Goal: Information Seeking & Learning: Find specific fact

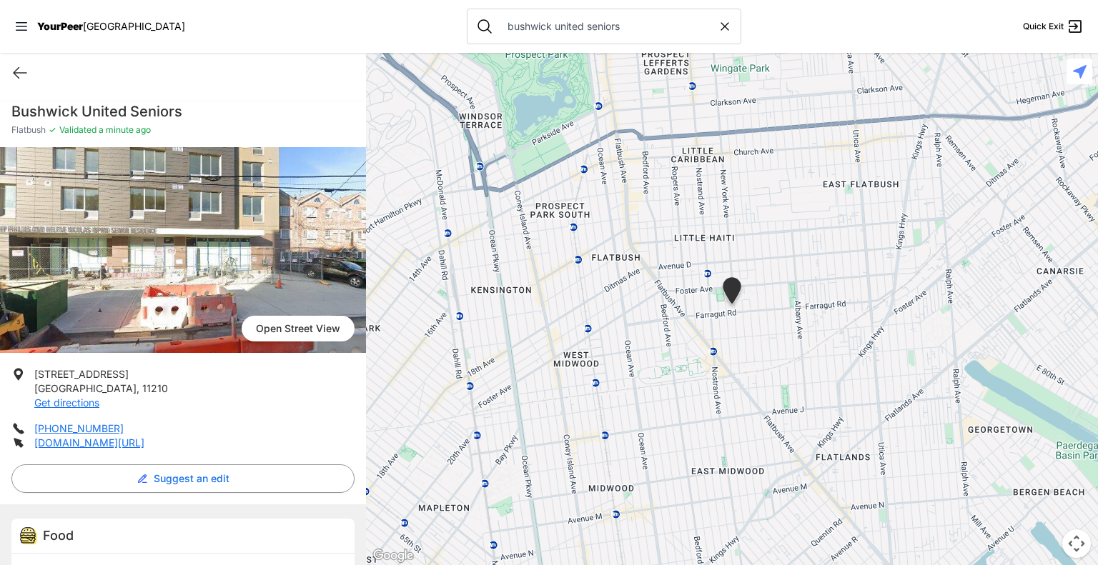
click at [717, 29] on icon at bounding box center [724, 26] width 14 height 14
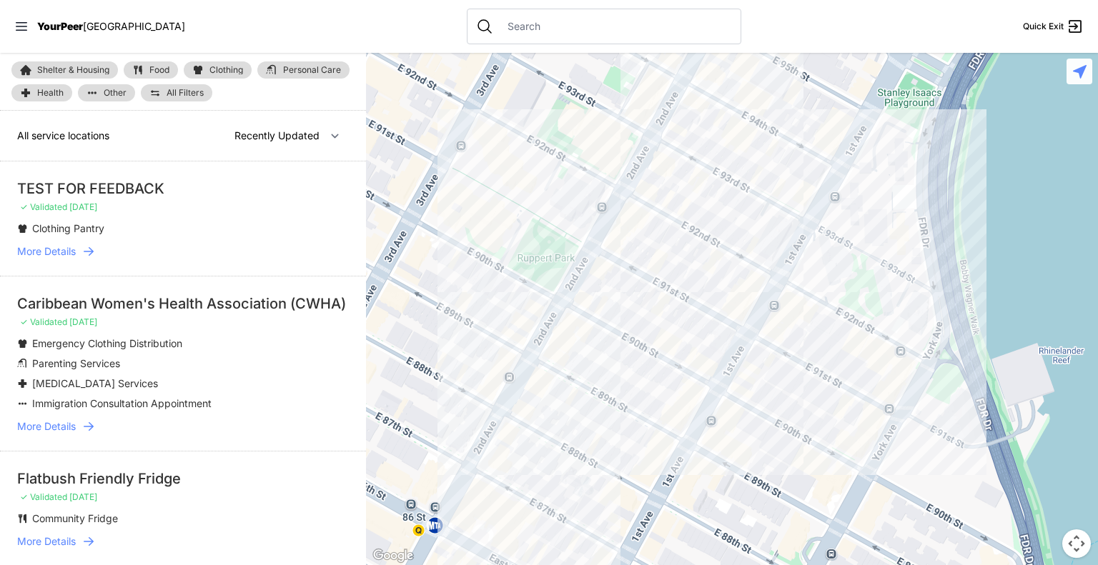
click at [554, 26] on input "text" at bounding box center [615, 26] width 233 height 14
select select "nearby"
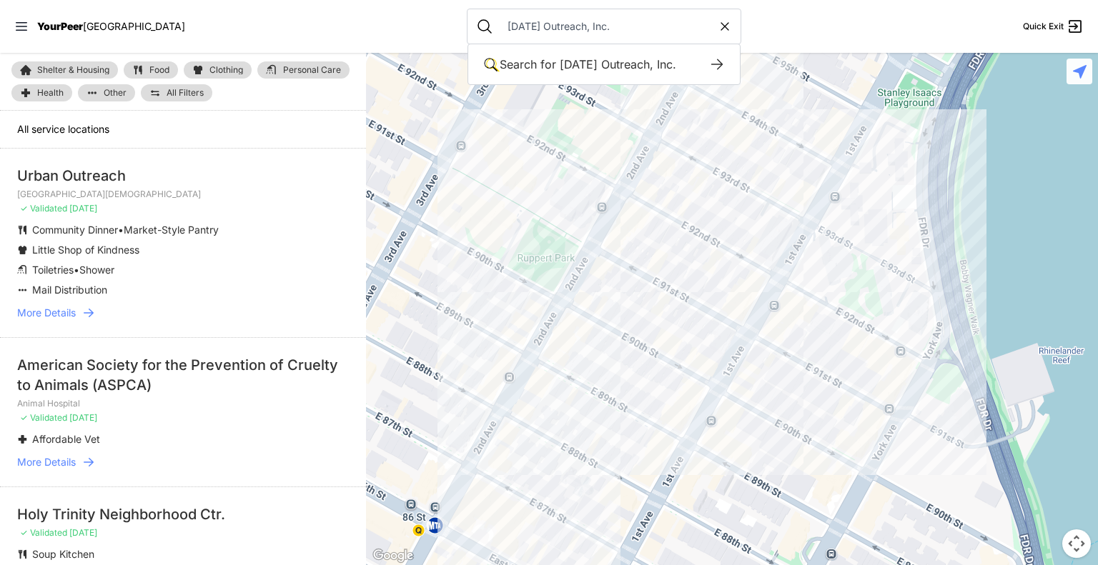
type input "[DATE] Outreach, Inc."
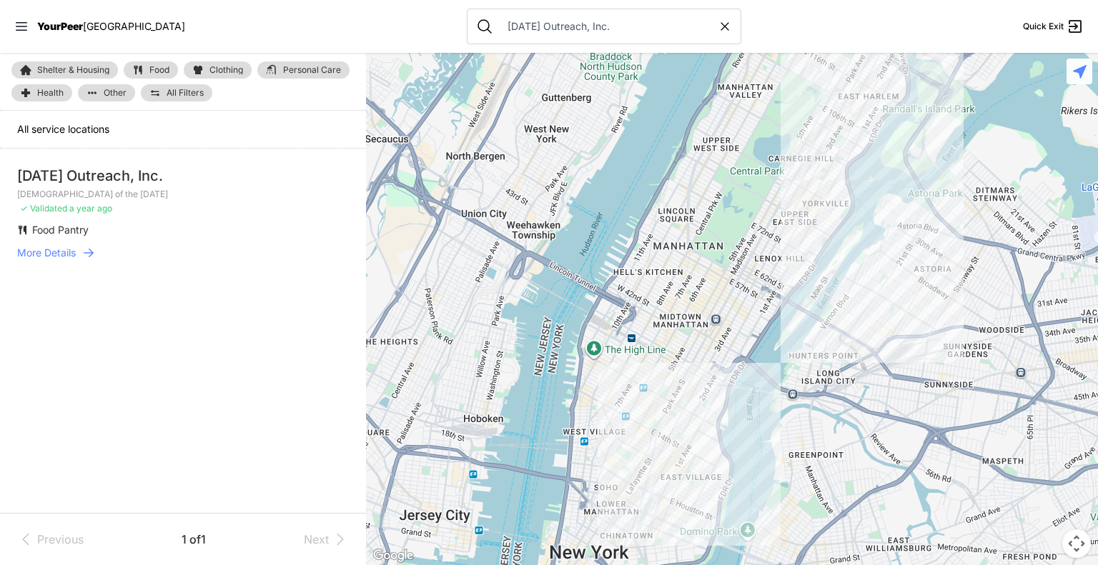
click at [69, 251] on span "More Details" at bounding box center [46, 253] width 59 height 14
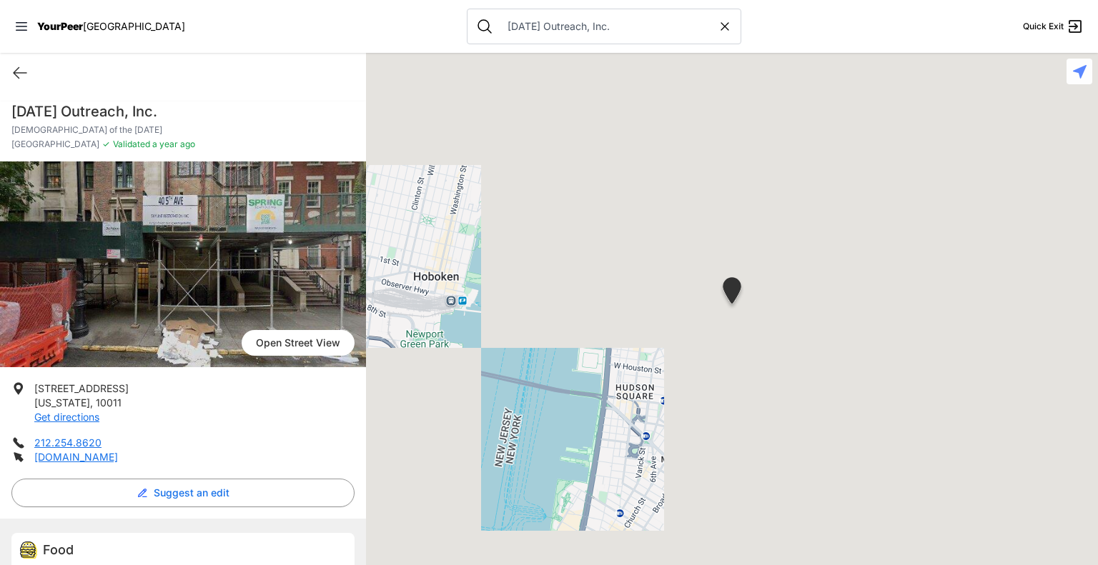
scroll to position [52, 0]
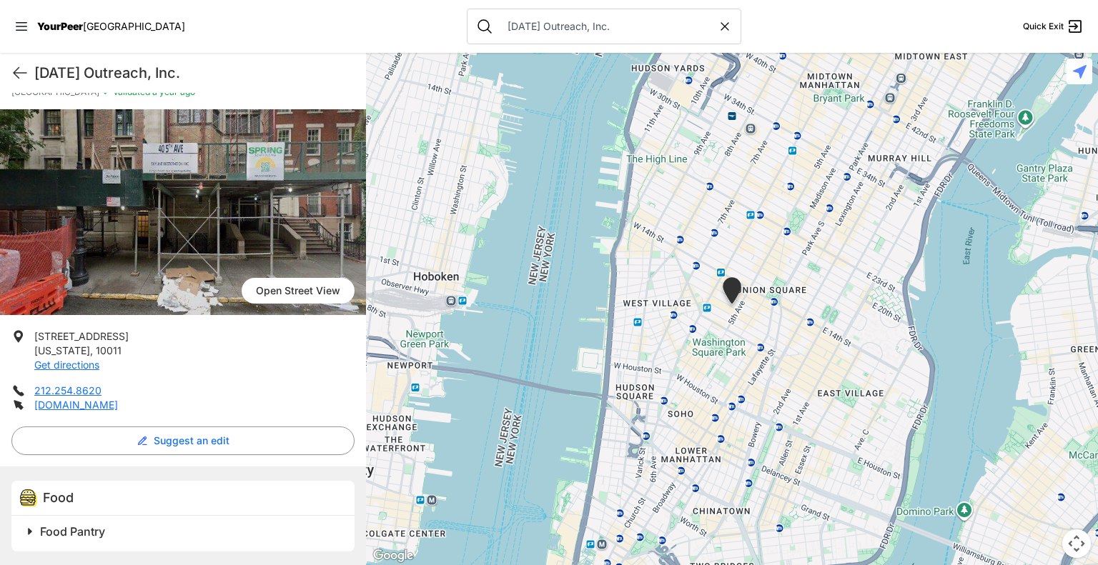
click at [26, 531] on span at bounding box center [208, 532] width 377 height 20
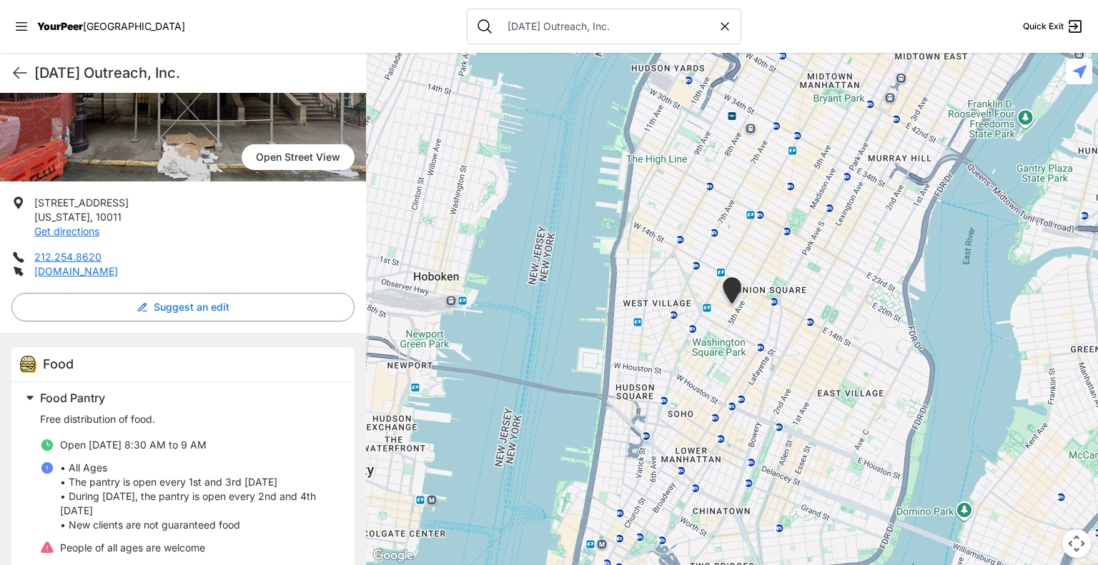
scroll to position [206, 0]
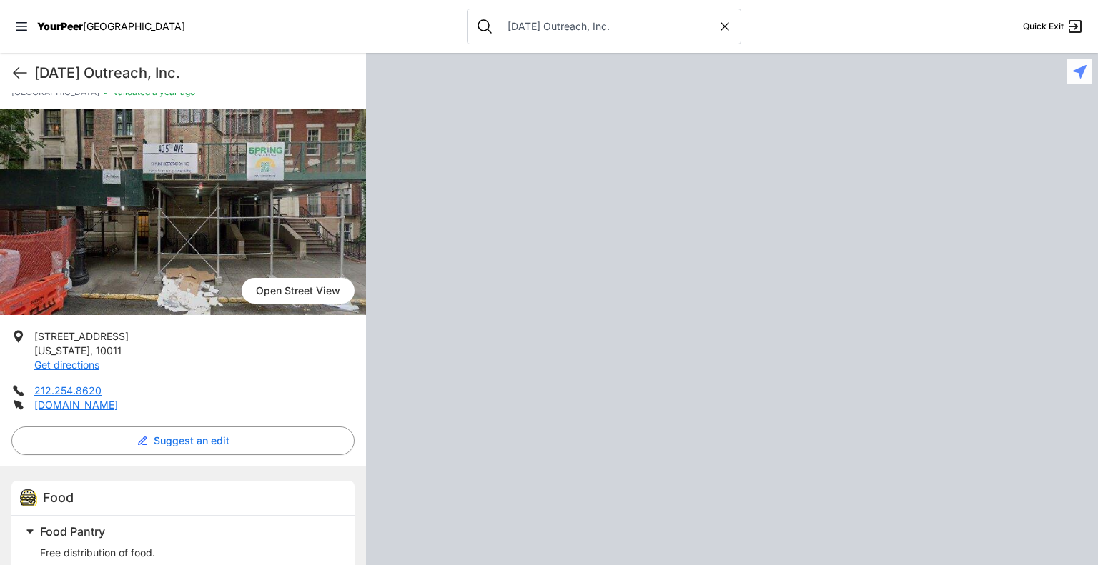
scroll to position [206, 0]
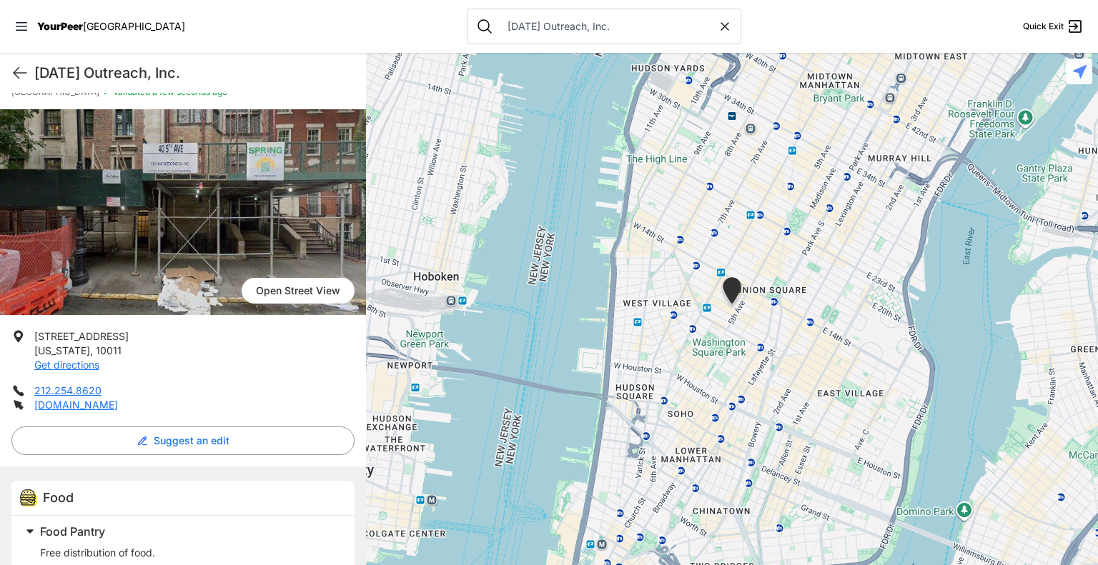
scroll to position [52, 0]
drag, startPoint x: 127, startPoint y: 348, endPoint x: 34, endPoint y: 339, distance: 93.4
click at [34, 339] on li "12 West 11th Street NEW YORK , 10011 Get directions" at bounding box center [182, 350] width 343 height 43
copy p "12 West 11th Street NEW YORK , 10011"
click at [313, 294] on link "Open Street View" at bounding box center [298, 291] width 113 height 26
